Goal: Information Seeking & Learning: Learn about a topic

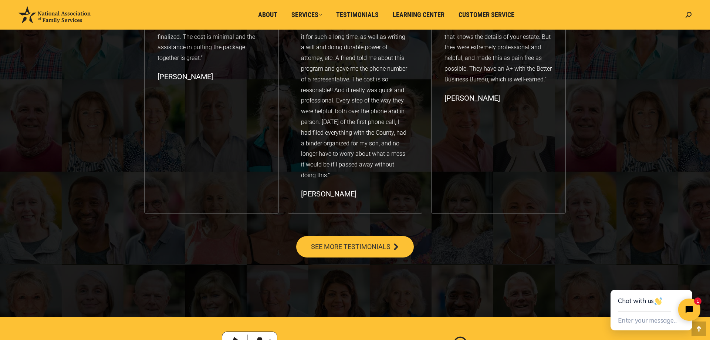
scroll to position [1602, 0]
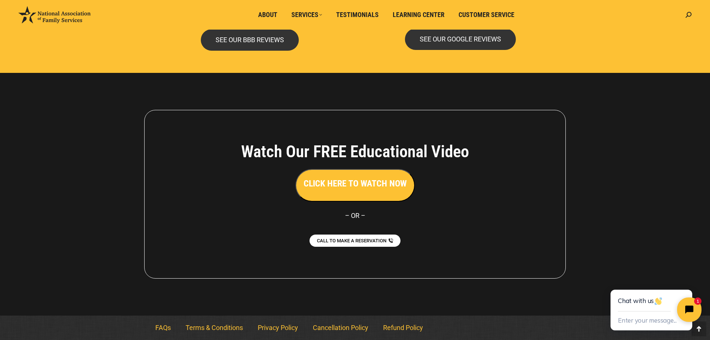
click at [696, 300] on button "Close chat widget" at bounding box center [689, 309] width 24 height 24
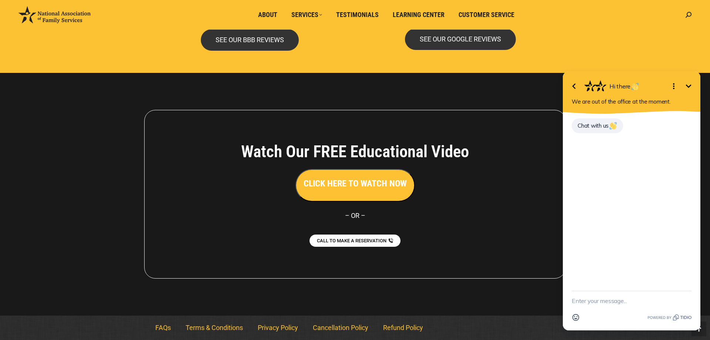
click at [684, 84] on icon "Minimize" at bounding box center [688, 86] width 9 height 9
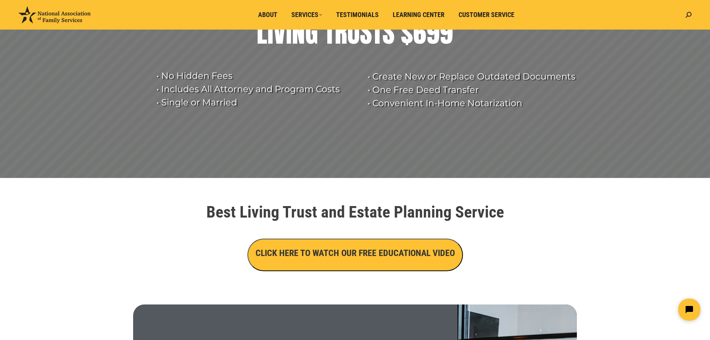
scroll to position [0, 0]
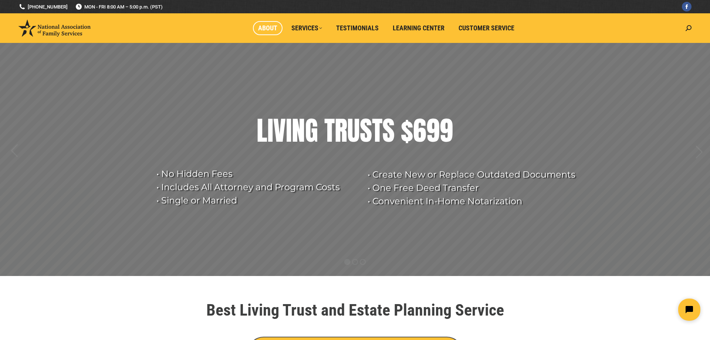
click at [272, 27] on span "About" at bounding box center [267, 28] width 19 height 8
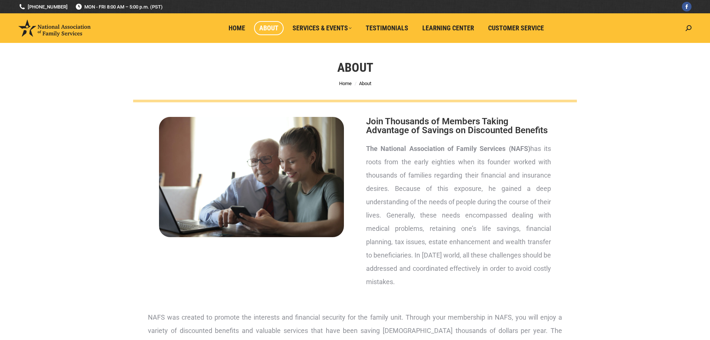
click at [385, 145] on strong "The National Association of Family Services (NAFS)" at bounding box center [448, 149] width 164 height 8
drag, startPoint x: 385, startPoint y: 145, endPoint x: 477, endPoint y: 147, distance: 92.1
click at [477, 147] on strong "The National Association of Family Services (NAFS)" at bounding box center [448, 149] width 164 height 8
copy strong "National Association of Family Services"
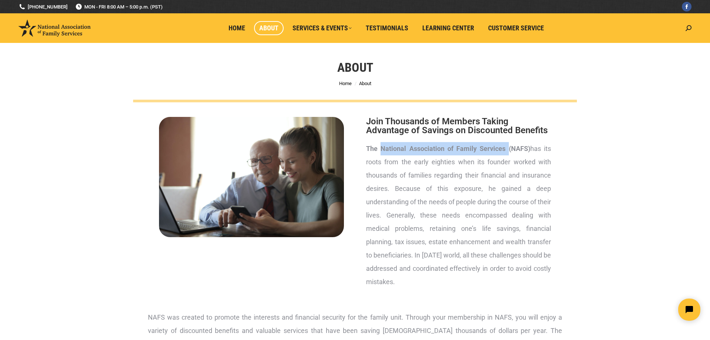
click at [394, 148] on strong "The National Association of Family Services (NAFS)" at bounding box center [448, 149] width 164 height 8
drag, startPoint x: 394, startPoint y: 148, endPoint x: 499, endPoint y: 147, distance: 104.3
click at [499, 147] on strong "The National Association of Family Services (NAFS)" at bounding box center [448, 149] width 164 height 8
copy strong "National Association of Family Services (NAFS)"
